Goal: Complete application form

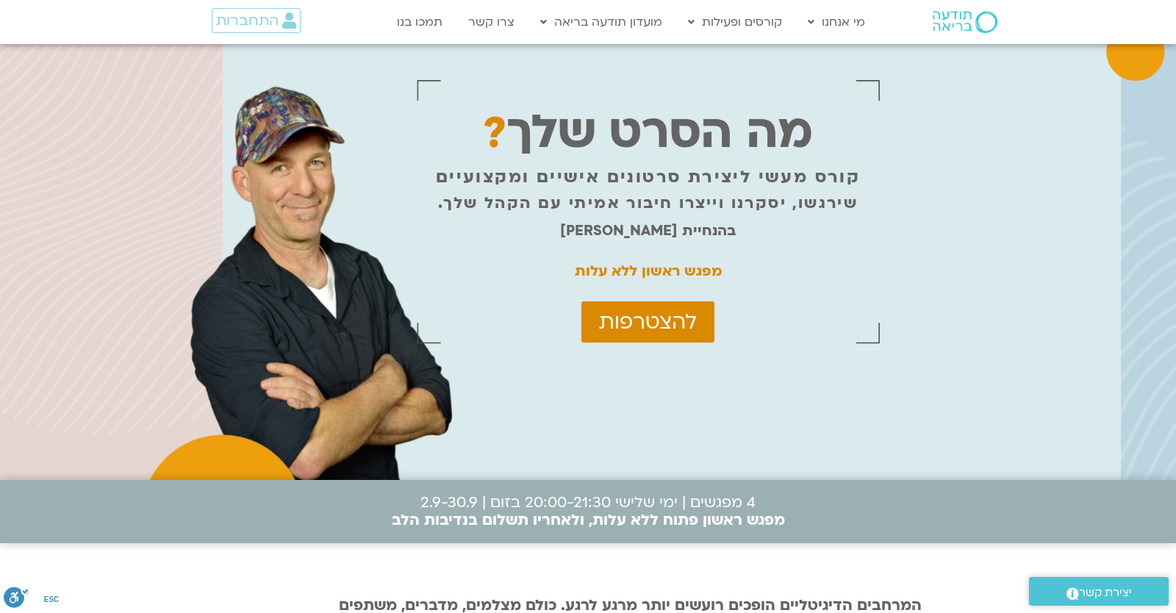
scroll to position [4765, 0]
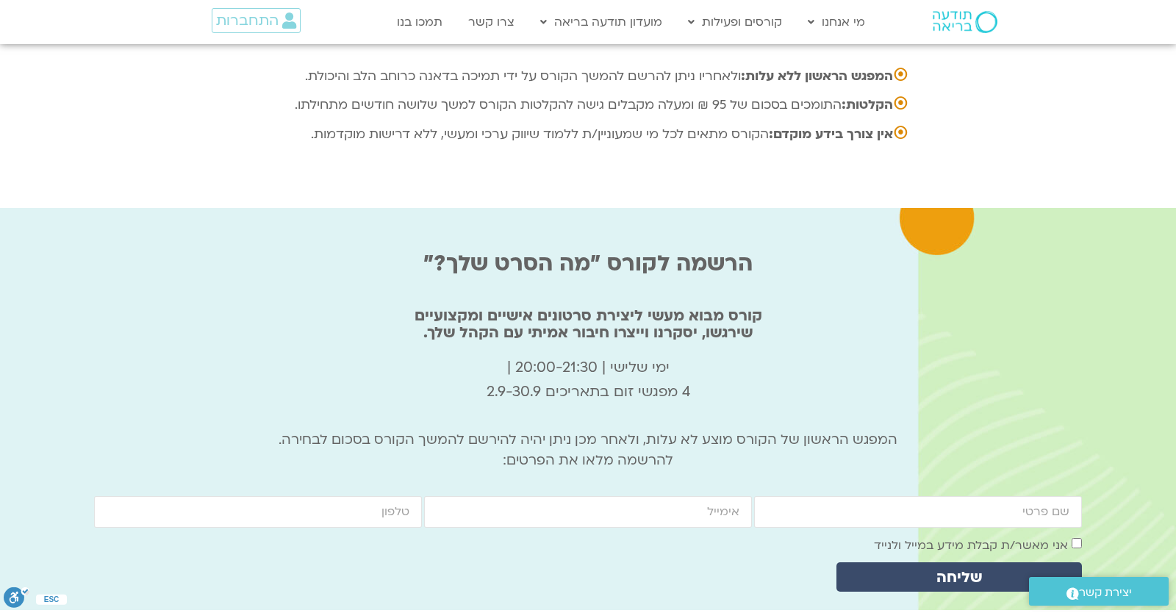
click at [1004, 307] on h2 "קורס מבוא מעשי ליצירת סרטונים אישיים ומקצועיים שירגשו, יסקרנו וייצרו חיבור אמית…" at bounding box center [587, 324] width 987 height 34
click at [947, 496] on div "firstname email cellphone אישור דיוור אני מאשר/ת קבלת מידע במייל ולנייד שליחה" at bounding box center [588, 547] width 990 height 103
click at [946, 496] on input "firstname" at bounding box center [918, 512] width 328 height 32
click at [945, 496] on input "firstname" at bounding box center [918, 512] width 328 height 32
click at [993, 496] on input "firstname" at bounding box center [918, 512] width 328 height 32
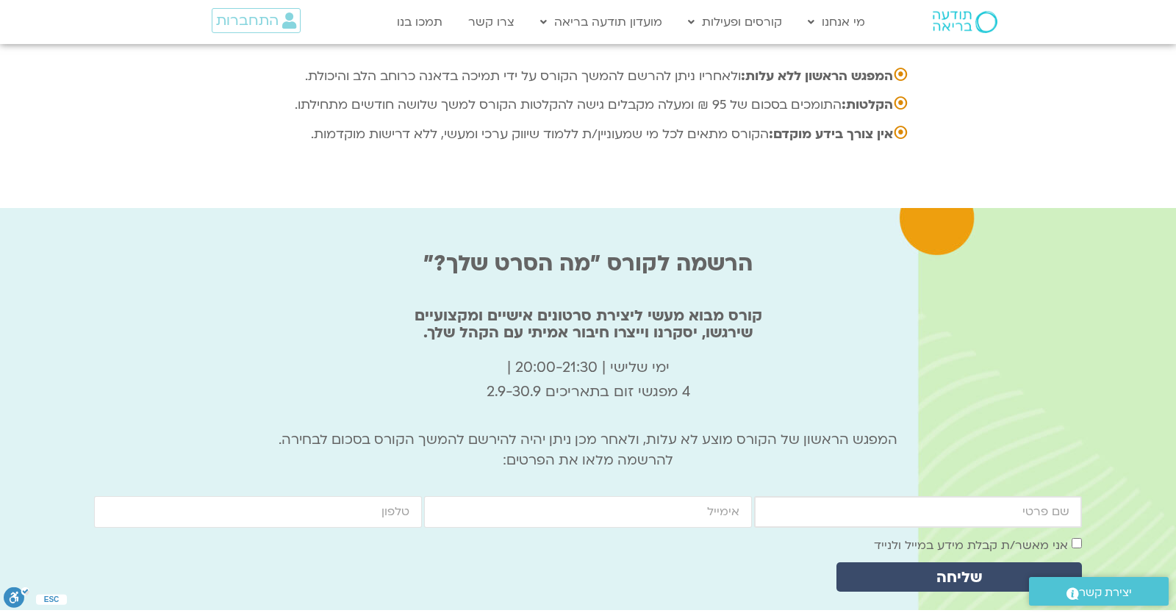
click at [984, 496] on input "firstname" at bounding box center [918, 512] width 328 height 32
type input "יונתן"
click at [667, 496] on input "email" at bounding box center [588, 512] width 328 height 32
click at [663, 496] on input "email" at bounding box center [588, 512] width 328 height 32
type input "[EMAIL_ADDRESS][DOMAIN_NAME]"
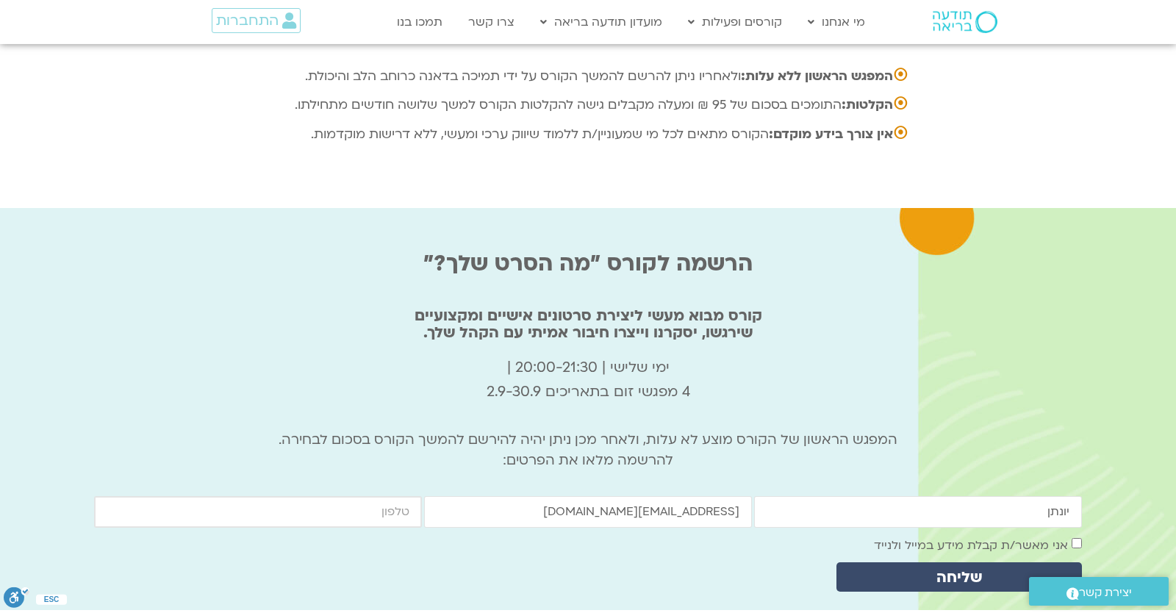
click at [408, 496] on input "cellphone" at bounding box center [258, 512] width 328 height 32
click at [359, 496] on input "cellphone" at bounding box center [258, 512] width 328 height 32
type input "0546099041"
click at [1046, 569] on span "שליחה" at bounding box center [959, 577] width 210 height 17
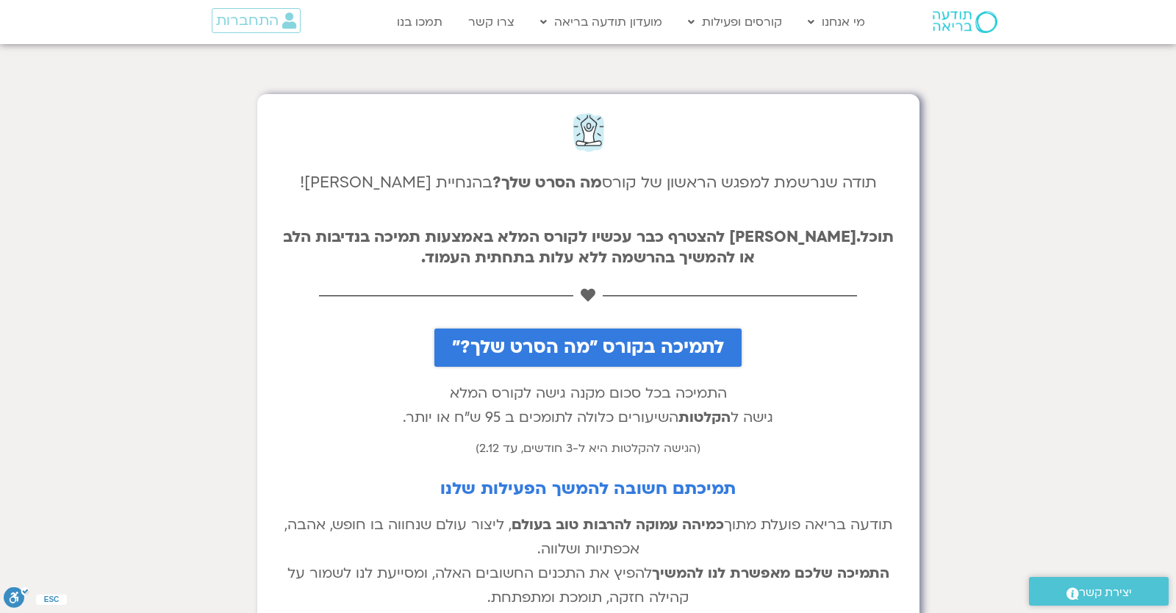
click at [364, 611] on div "תודעה בריאה פועלת מתוך כמיהה עמוקה להרבות טוב בעולם , ליצור עולם שנחווה בו חופש…" at bounding box center [588, 566] width 633 height 107
